Goal: Download file/media

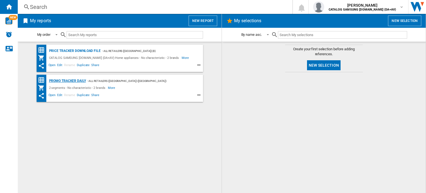
click at [79, 78] on div "Promo Tracker Daily" at bounding box center [67, 80] width 38 height 7
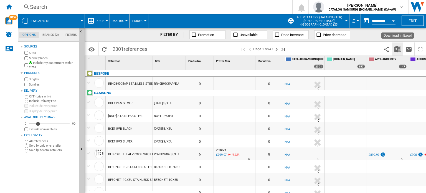
click at [398, 50] on img "Download in Excel" at bounding box center [397, 49] width 7 height 7
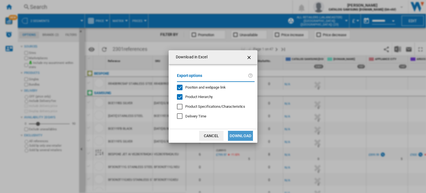
click at [246, 134] on button "Download" at bounding box center [240, 136] width 25 height 10
